Goal: Transaction & Acquisition: Purchase product/service

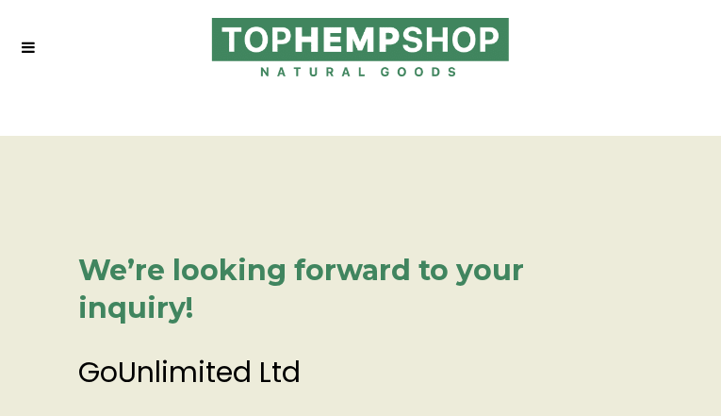
type input "********"
type input "**********"
